Goal: Find specific page/section: Find specific page/section

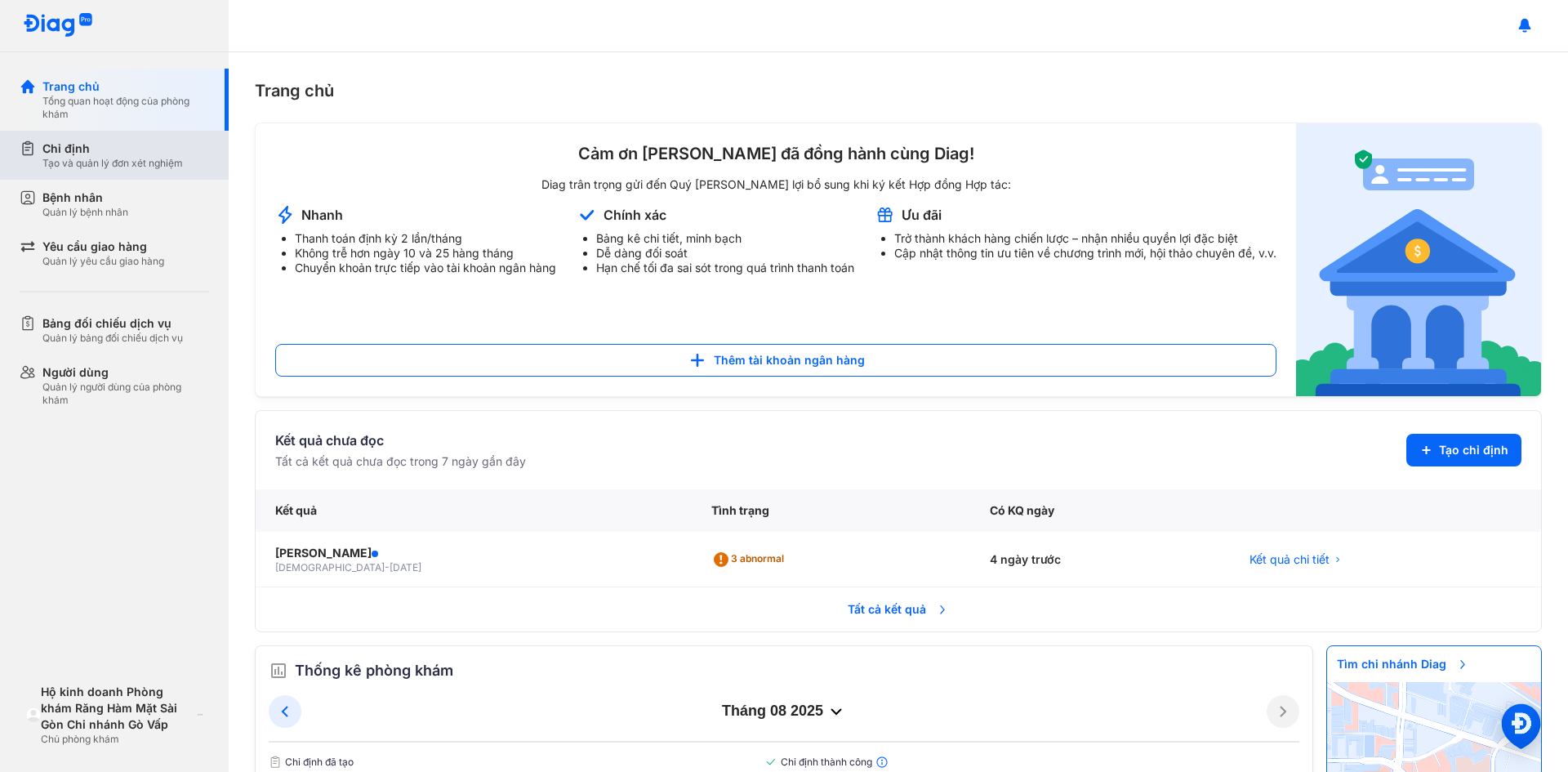
click at [89, 153] on div "Chỉ định" at bounding box center [113, 149] width 141 height 16
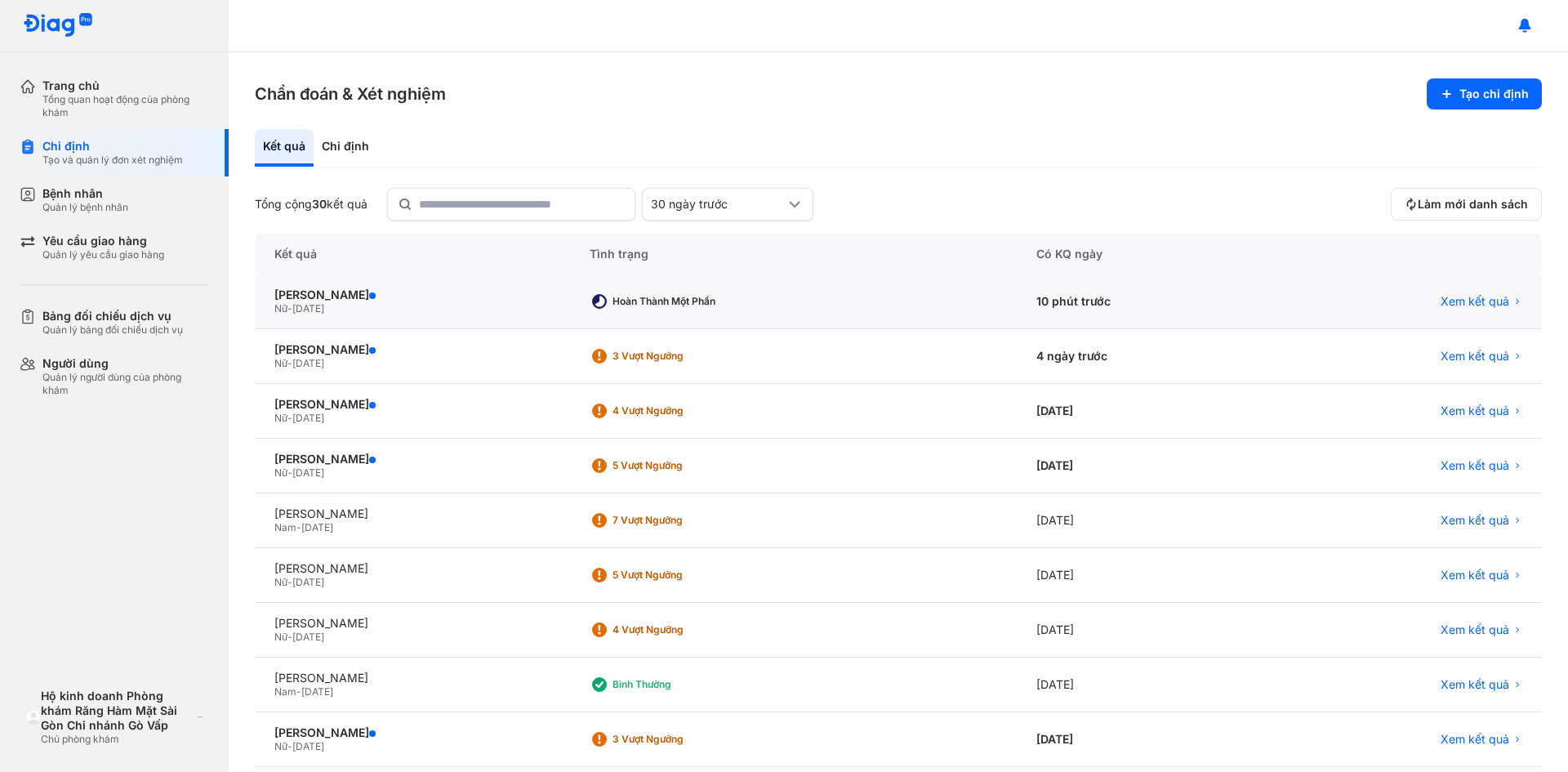
click at [377, 311] on div "Nữ - [DATE]" at bounding box center [413, 309] width 276 height 13
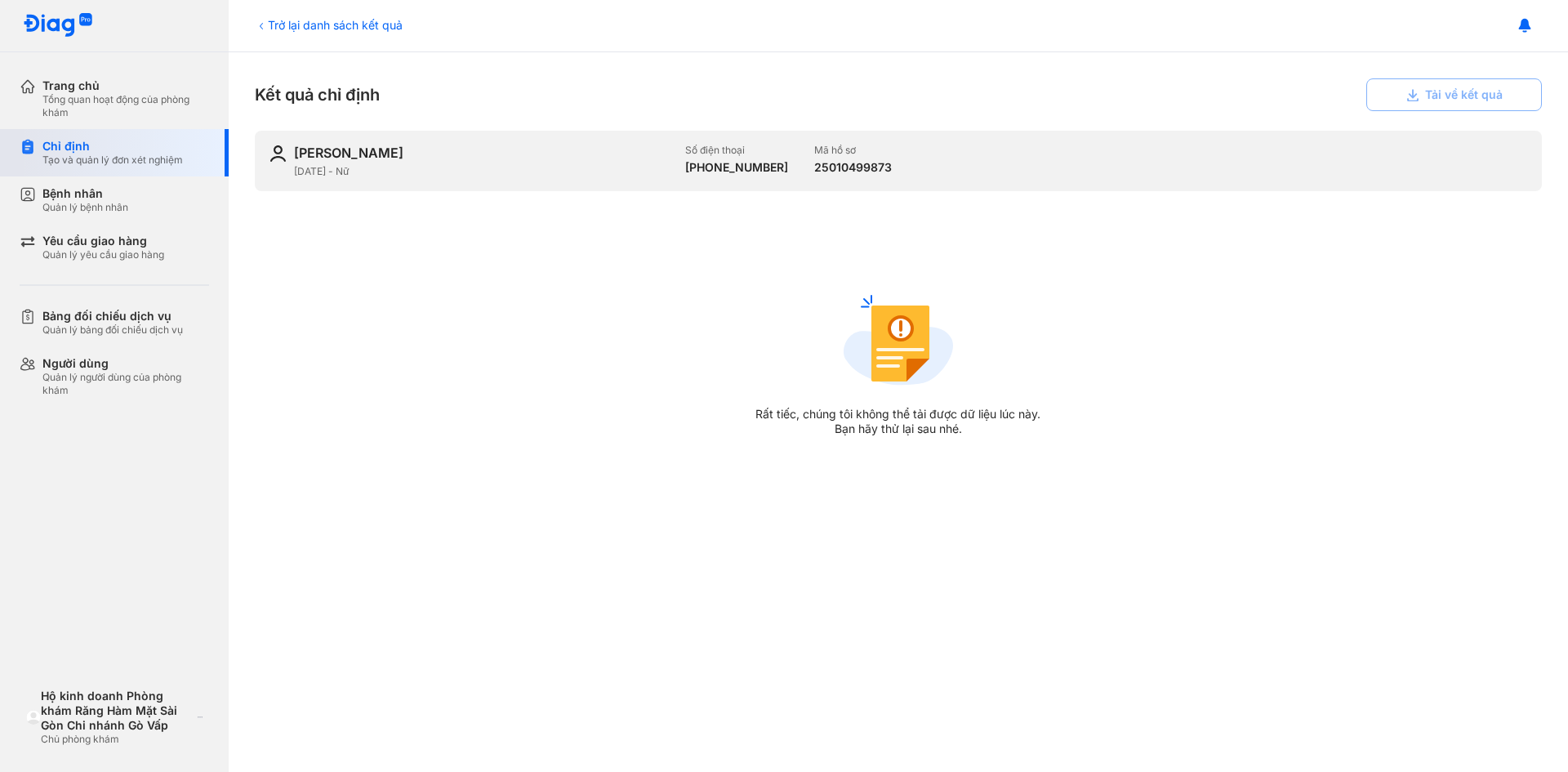
click at [124, 148] on div "Chỉ định" at bounding box center [113, 146] width 141 height 14
